Goal: Information Seeking & Learning: Learn about a topic

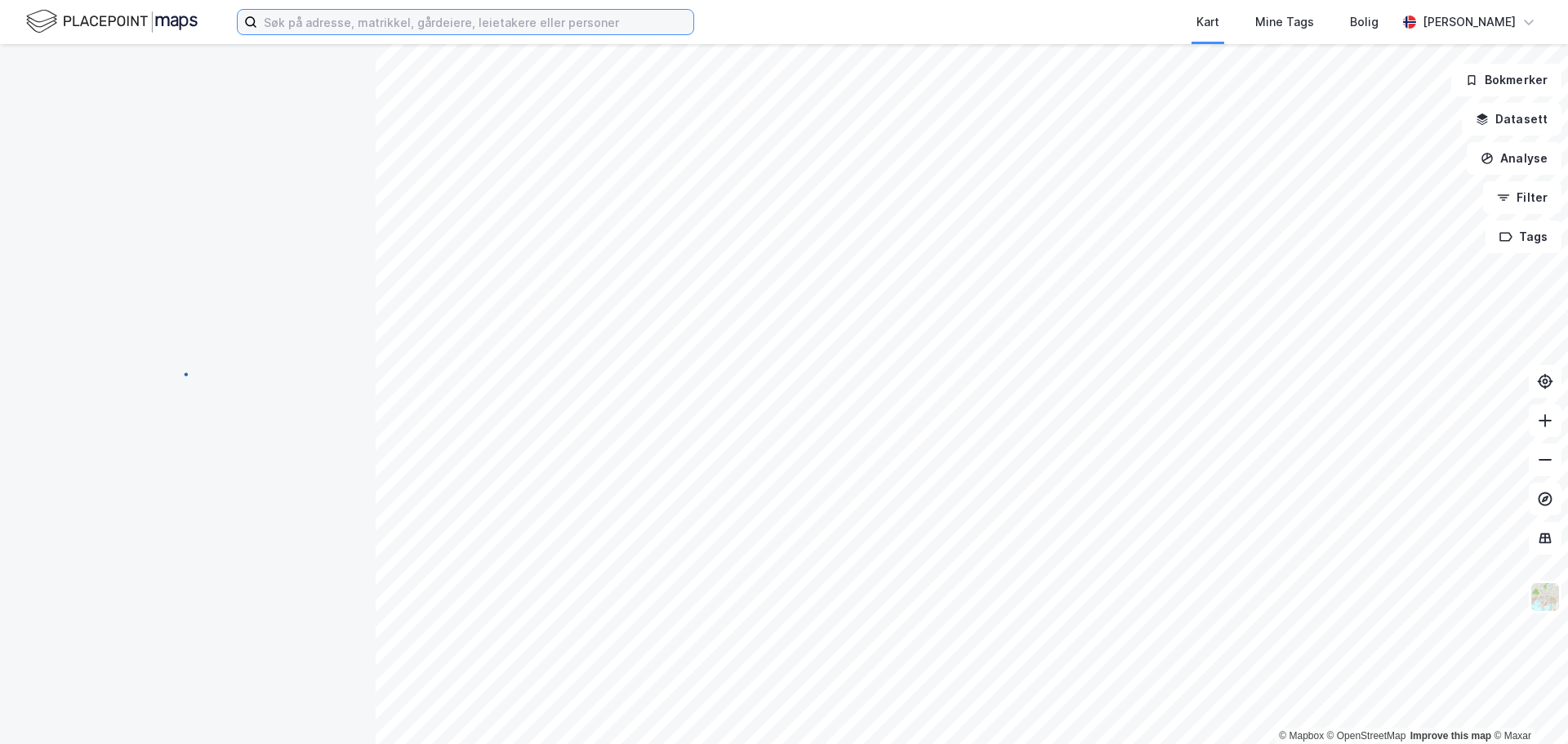
click at [406, 28] on input at bounding box center [476, 22] width 437 height 25
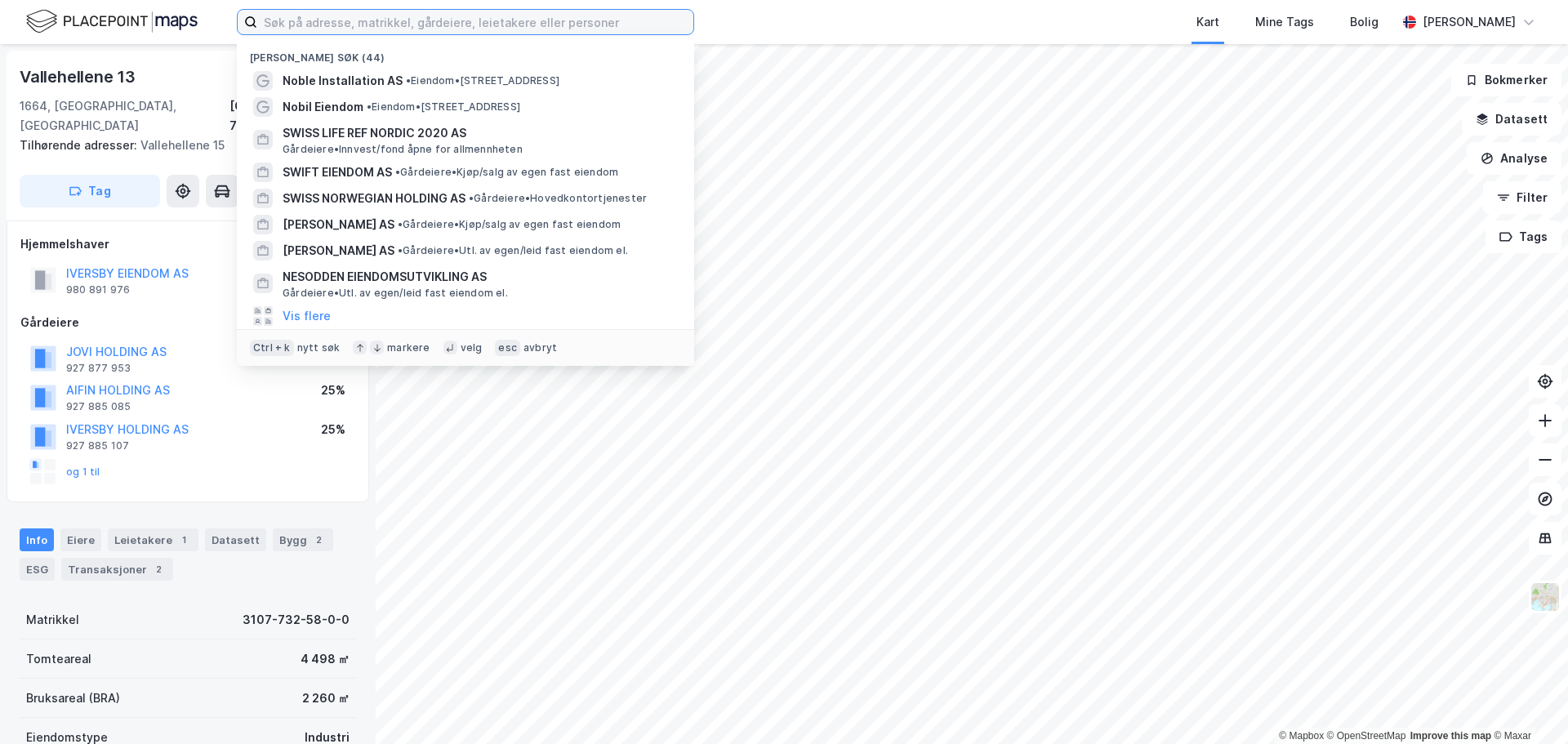
paste input "Swiss Life Asset Managers Nordic"
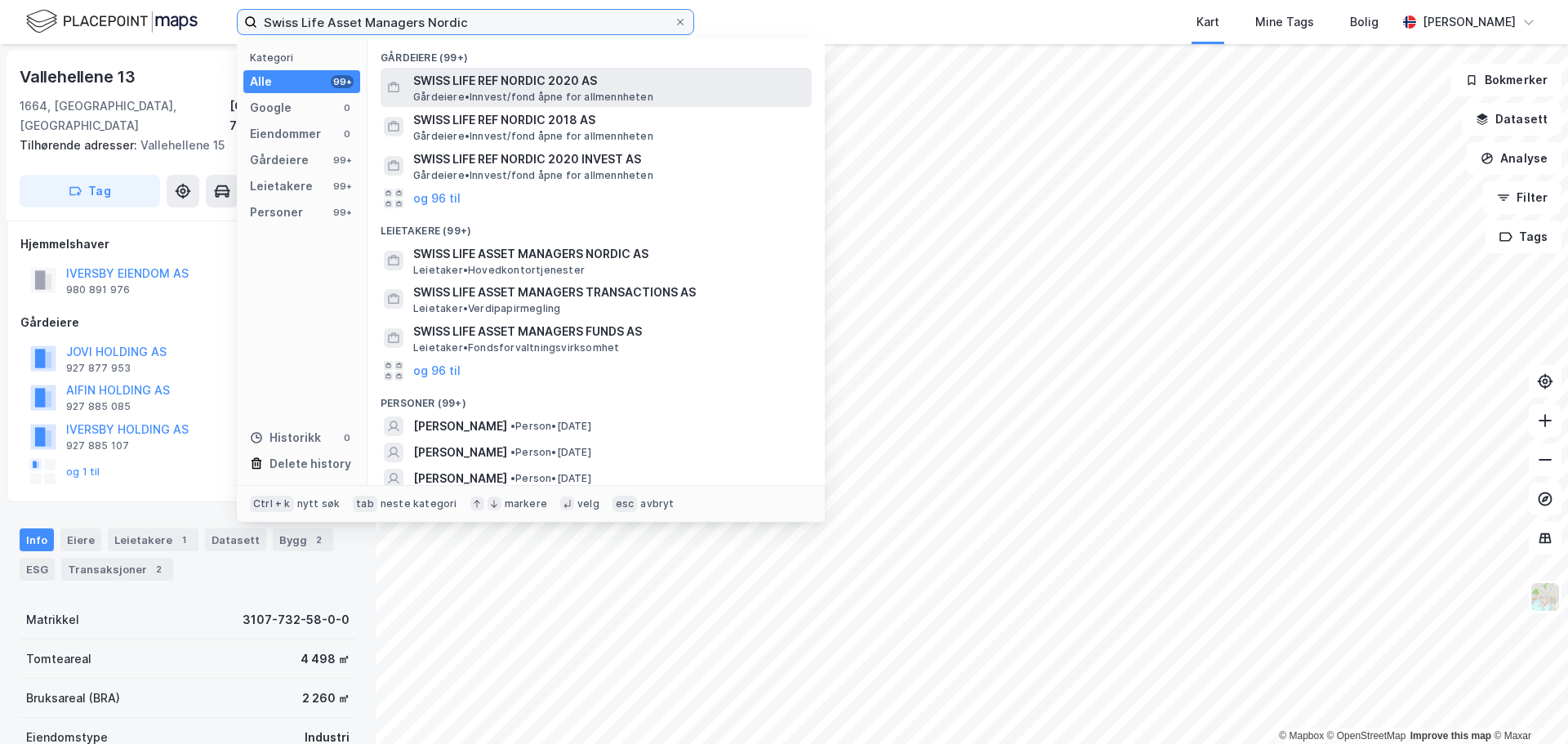
type input "Swiss Life Asset Managers Nordic"
click at [569, 81] on span "SWISS LIFE REF NORDIC 2020 AS" at bounding box center [608, 81] width 392 height 20
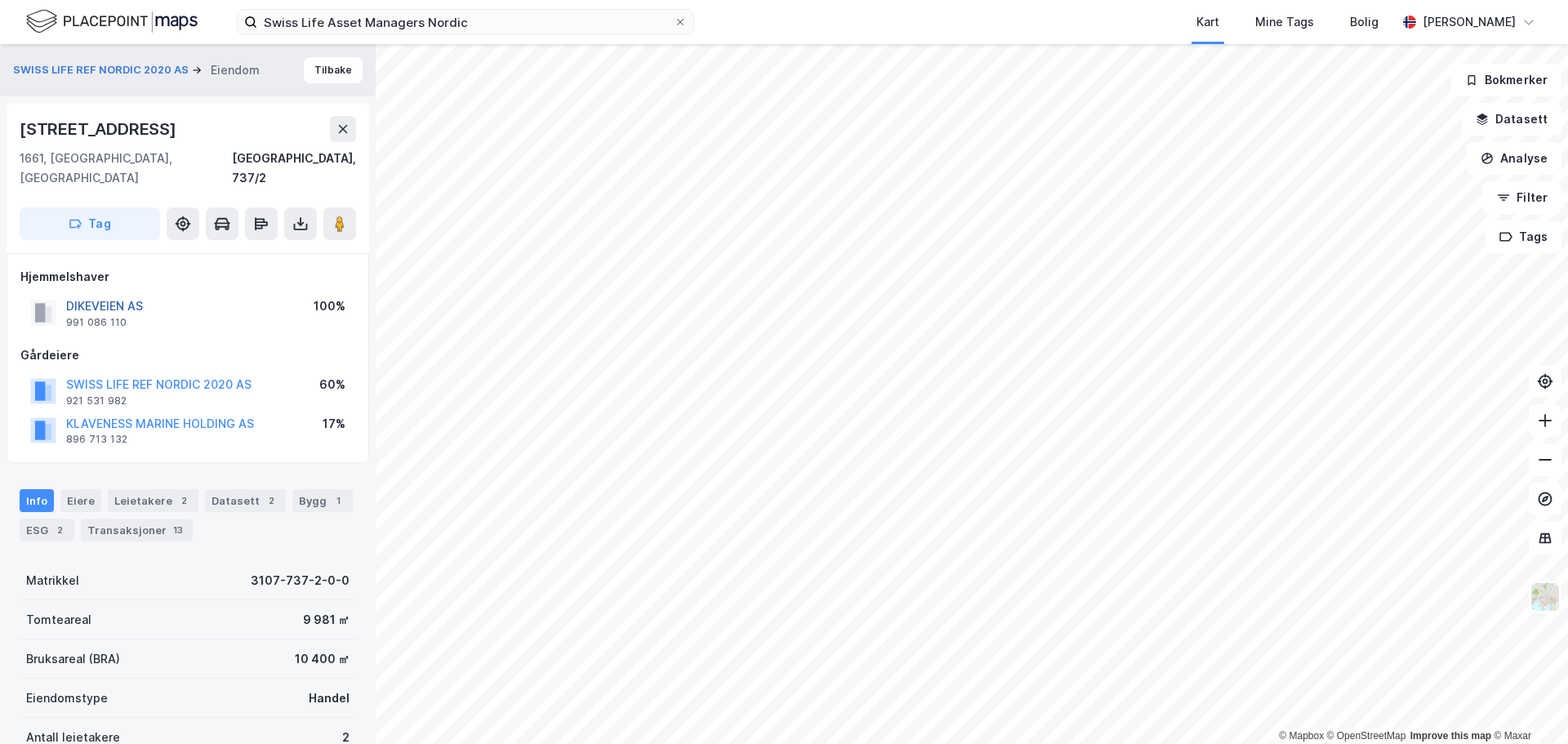
click at [0, 0] on button "DIKEVEIEN AS" at bounding box center [0, 0] width 0 height 0
